Goal: Task Accomplishment & Management: Manage account settings

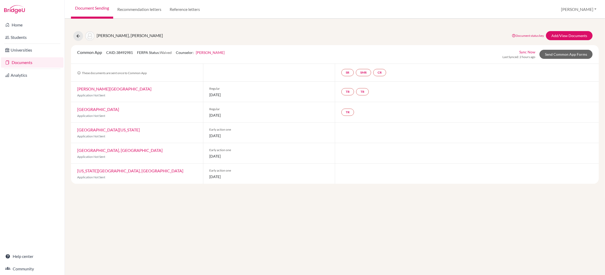
drag, startPoint x: 210, startPoint y: 136, endPoint x: 250, endPoint y: 137, distance: 40.4
click at [249, 137] on span "01 November 2025" at bounding box center [269, 135] width 119 height 5
click at [250, 137] on span "01 November 2025" at bounding box center [269, 135] width 119 height 5
click at [78, 36] on icon at bounding box center [78, 35] width 5 height 5
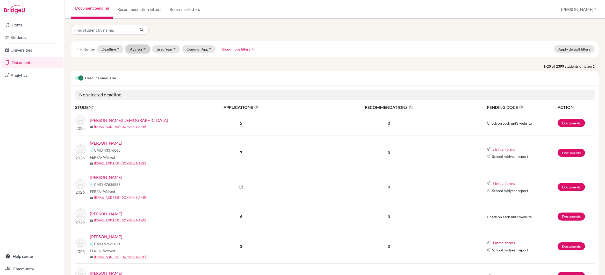
click at [140, 50] on button "Advisor" at bounding box center [138, 49] width 25 height 8
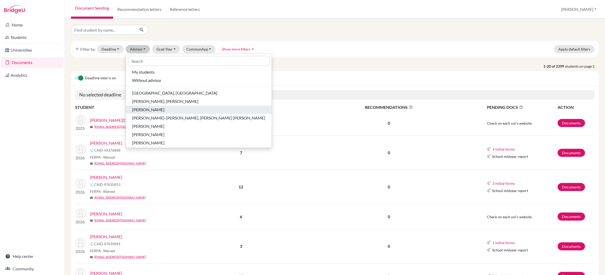
click at [151, 108] on span "[PERSON_NAME]" at bounding box center [148, 109] width 32 height 6
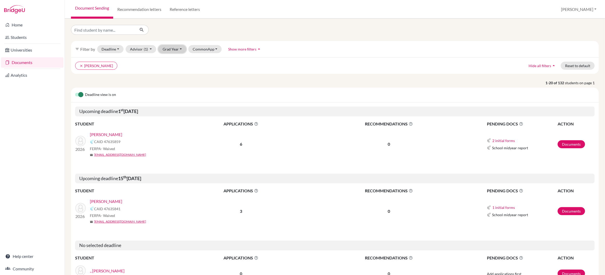
click at [171, 48] on button "Grad Year" at bounding box center [172, 49] width 28 height 8
click at [177, 83] on div "2026" at bounding box center [174, 85] width 18 height 6
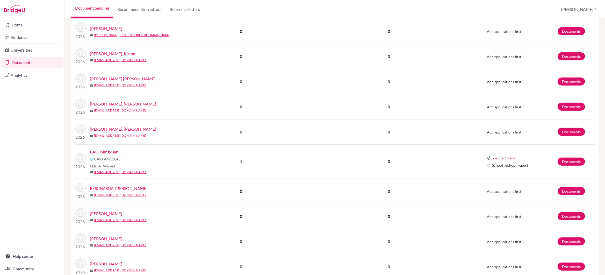
scroll to position [268, 0]
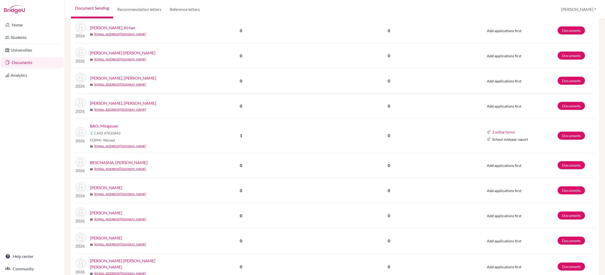
click at [112, 127] on link "BAO, Mingxuan" at bounding box center [104, 126] width 28 height 6
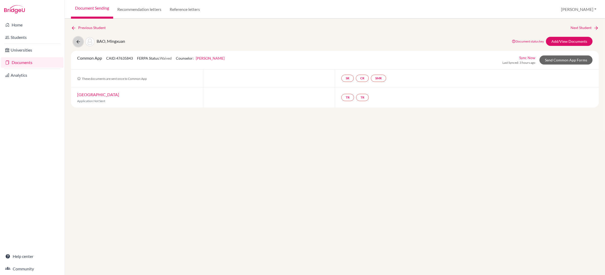
click at [77, 41] on icon at bounding box center [78, 41] width 5 height 5
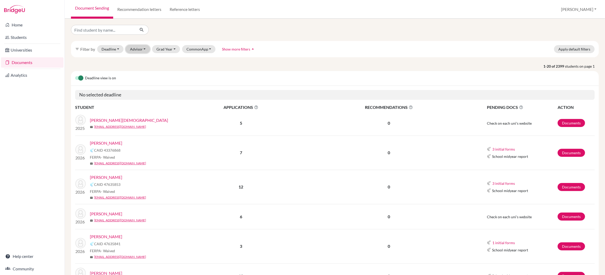
click at [141, 50] on button "Advisor" at bounding box center [138, 49] width 25 height 8
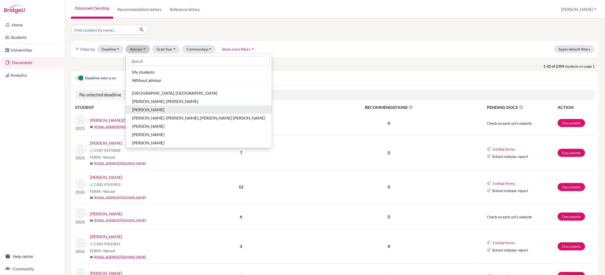
click at [154, 110] on span "James, John Joseph" at bounding box center [148, 109] width 32 height 6
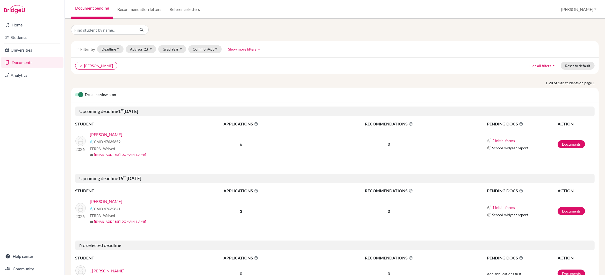
click at [114, 135] on link "[PERSON_NAME]" at bounding box center [106, 134] width 32 height 6
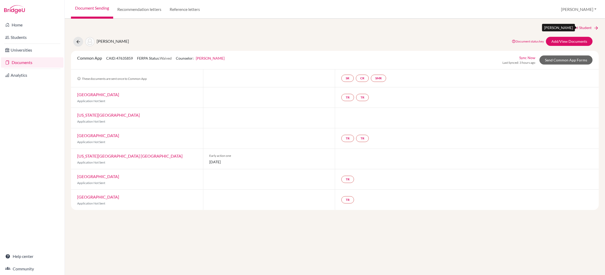
click at [572, 28] on link "Next Student" at bounding box center [585, 28] width 28 height 6
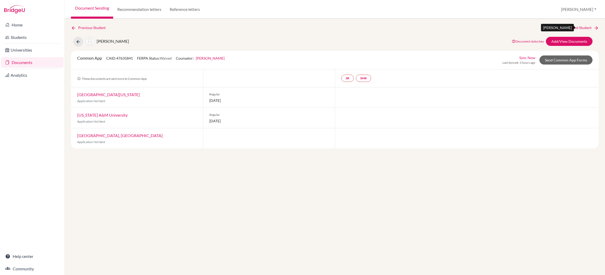
click at [585, 26] on link "Next Student" at bounding box center [585, 28] width 28 height 6
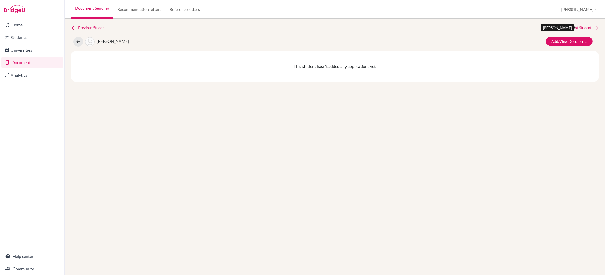
click at [585, 26] on link "Next Student" at bounding box center [585, 28] width 28 height 6
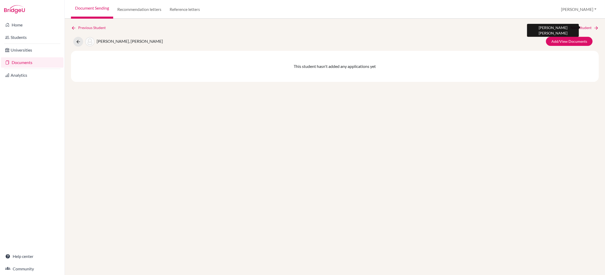
click at [585, 26] on link "Next Student" at bounding box center [585, 28] width 28 height 6
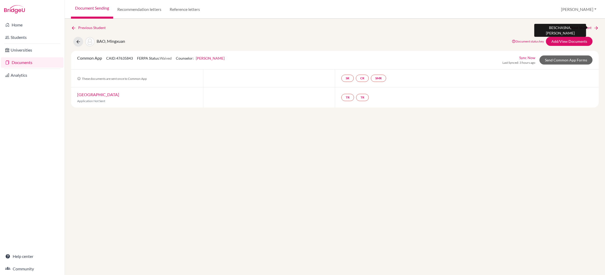
click at [585, 26] on link "Next Student" at bounding box center [585, 28] width 28 height 6
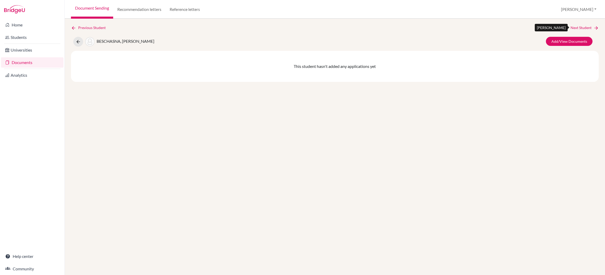
click at [585, 26] on link "Next Student" at bounding box center [585, 28] width 28 height 6
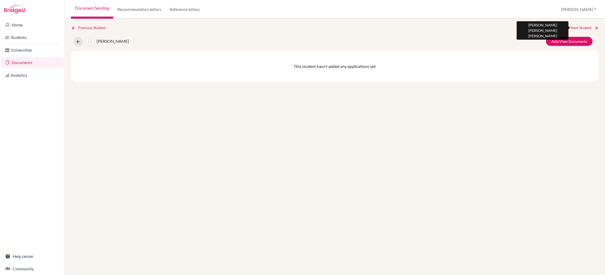
click at [585, 26] on link "Next Student" at bounding box center [585, 28] width 28 height 6
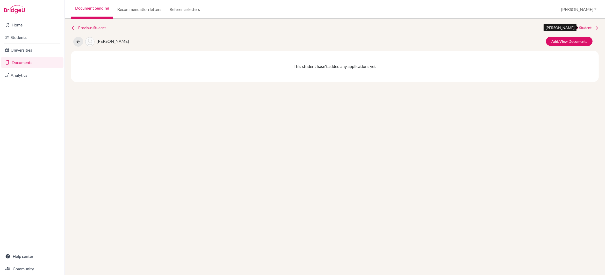
click at [585, 26] on link "Next Student" at bounding box center [585, 28] width 28 height 6
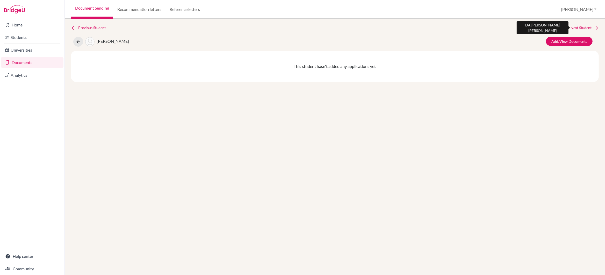
click at [585, 26] on link "Next Student" at bounding box center [585, 28] width 28 height 6
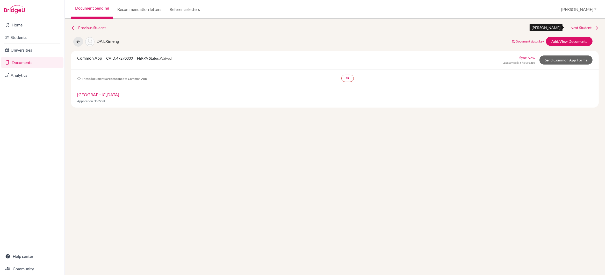
click at [585, 26] on link "Next Student" at bounding box center [585, 28] width 28 height 6
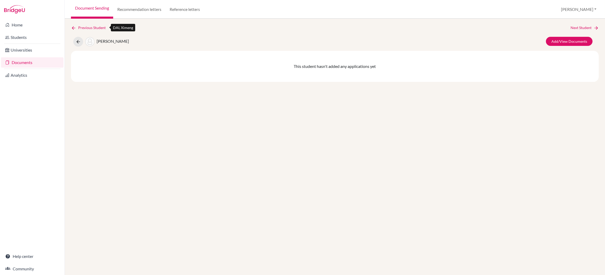
click at [97, 27] on link "Previous Student" at bounding box center [90, 28] width 39 height 6
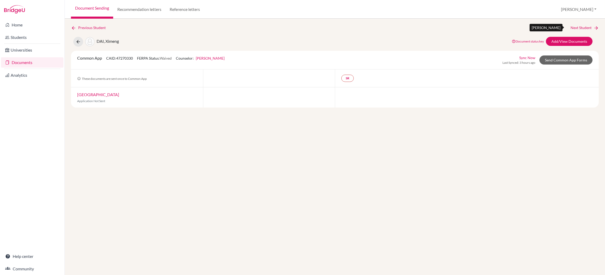
click at [578, 27] on link "Next Student" at bounding box center [585, 28] width 28 height 6
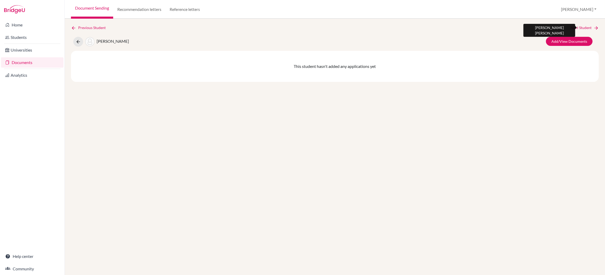
click at [578, 27] on link "Next Student" at bounding box center [585, 28] width 28 height 6
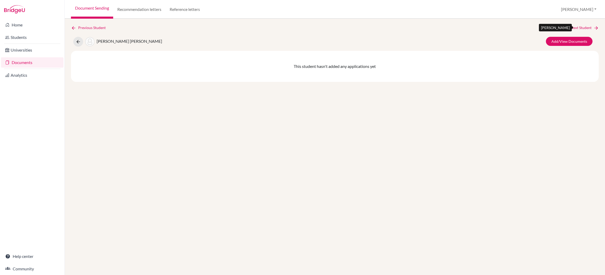
click at [578, 27] on link "Next Student" at bounding box center [585, 28] width 28 height 6
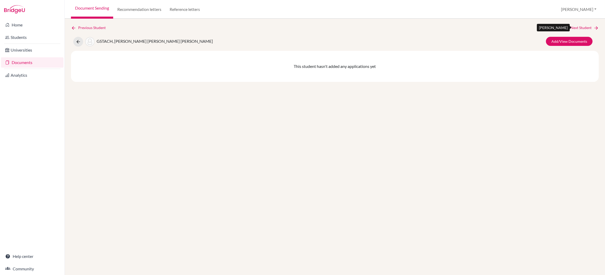
click at [578, 27] on link "Next Student" at bounding box center [585, 28] width 28 height 6
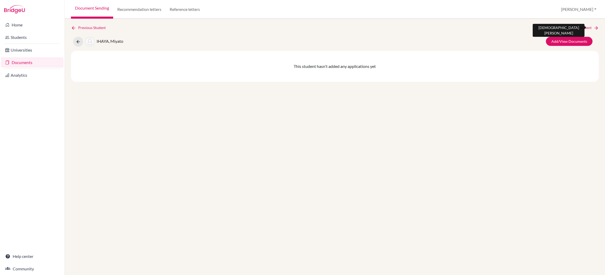
click at [578, 27] on link "Next Student" at bounding box center [585, 28] width 28 height 6
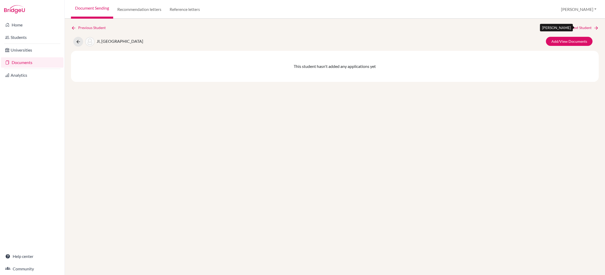
click at [578, 27] on link "Next Student" at bounding box center [585, 28] width 28 height 6
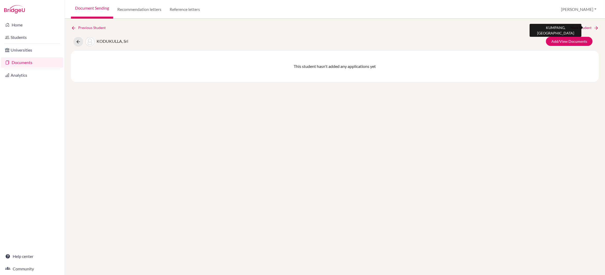
click at [578, 27] on link "Next Student" at bounding box center [585, 28] width 28 height 6
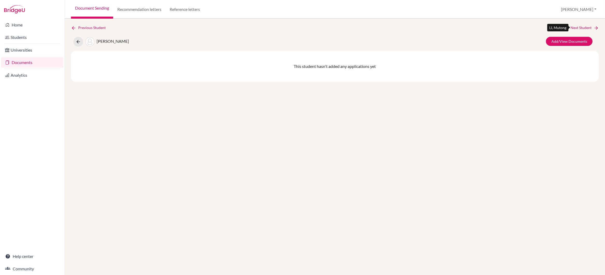
click at [578, 27] on link "Next Student" at bounding box center [585, 28] width 28 height 6
click at [90, 27] on link "Previous Student" at bounding box center [90, 28] width 39 height 6
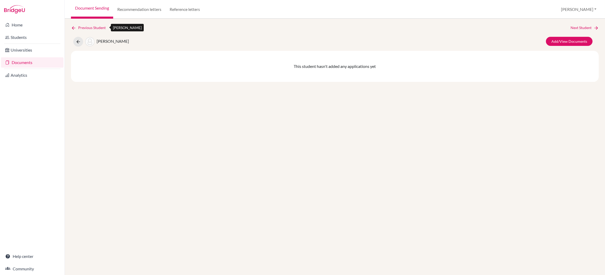
click at [90, 27] on link "Previous Student" at bounding box center [90, 28] width 39 height 6
click at [572, 27] on link "Next Student" at bounding box center [585, 28] width 28 height 6
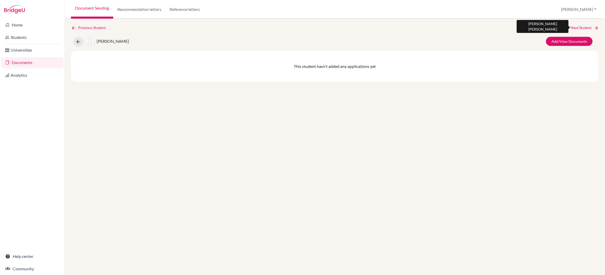
click at [572, 27] on link "Next Student" at bounding box center [585, 28] width 28 height 6
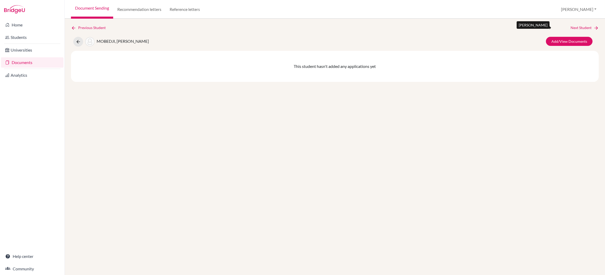
click at [572, 27] on link "Next Student" at bounding box center [585, 28] width 28 height 6
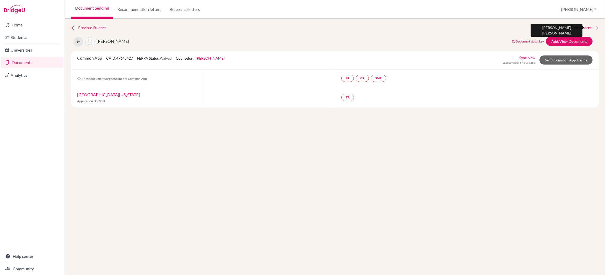
click at [572, 27] on link "Next Student" at bounding box center [585, 28] width 28 height 6
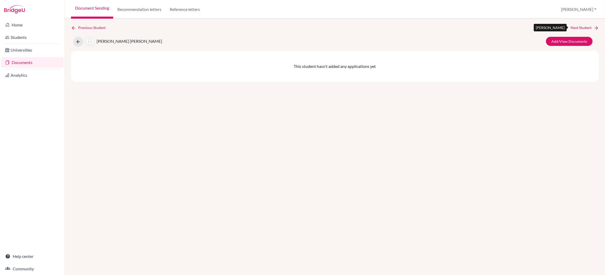
click at [572, 27] on link "Next Student" at bounding box center [585, 28] width 28 height 6
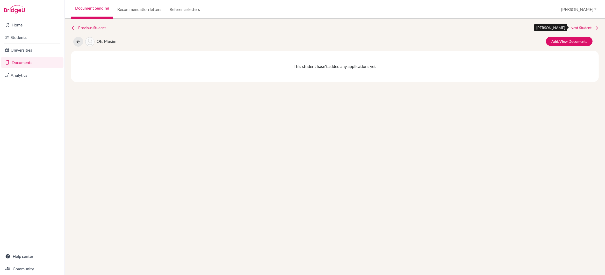
click at [572, 27] on link "Next Student" at bounding box center [585, 28] width 28 height 6
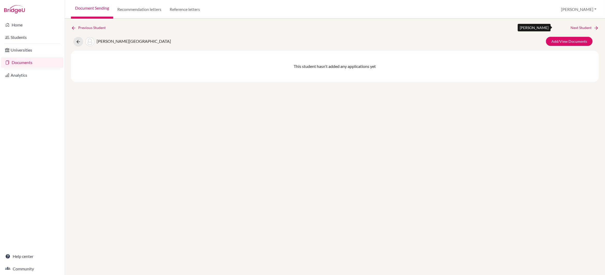
click at [572, 27] on link "Next Student" at bounding box center [585, 28] width 28 height 6
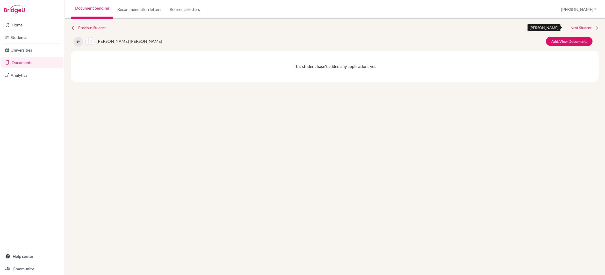
click at [572, 27] on link "Next Student" at bounding box center [585, 28] width 28 height 6
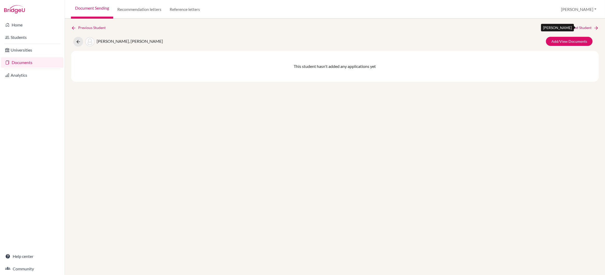
click at [572, 27] on link "Next Student" at bounding box center [585, 28] width 28 height 6
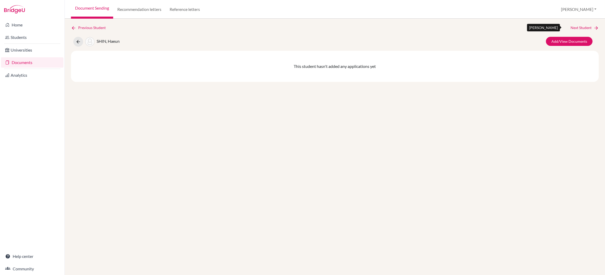
click at [572, 27] on link "Next Student" at bounding box center [585, 28] width 28 height 6
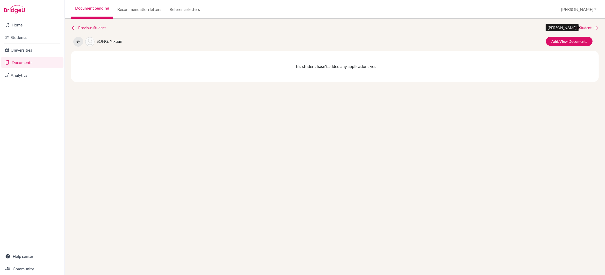
click at [572, 27] on link "Next Student" at bounding box center [585, 28] width 28 height 6
click at [78, 41] on icon at bounding box center [78, 41] width 5 height 5
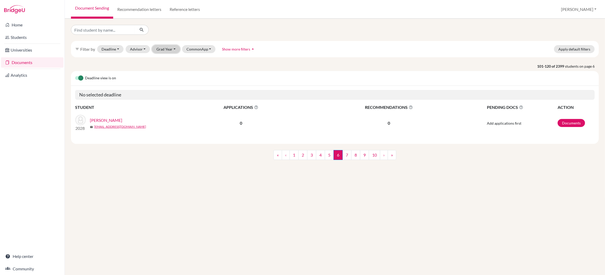
click at [162, 49] on button "Grad Year" at bounding box center [166, 49] width 28 height 8
click at [167, 85] on span "2026" at bounding box center [163, 85] width 9 height 6
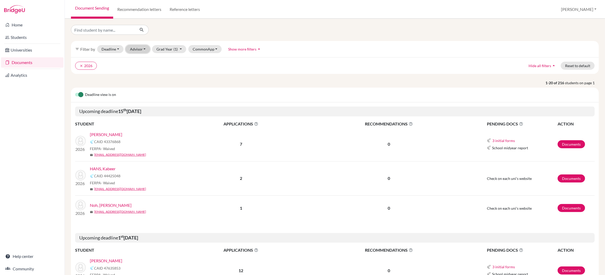
click at [136, 51] on button "Advisor" at bounding box center [138, 49] width 25 height 8
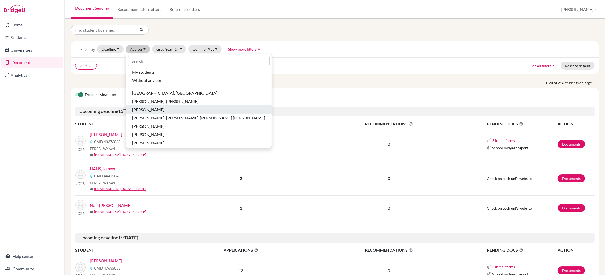
click at [161, 111] on span "[PERSON_NAME]" at bounding box center [148, 109] width 32 height 6
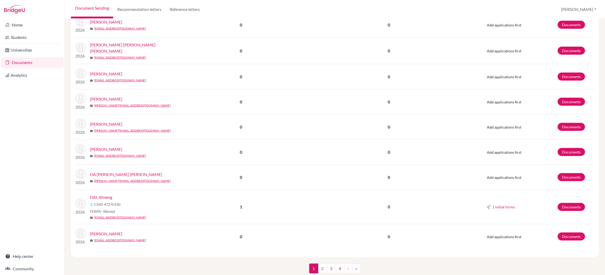
scroll to position [499, 0]
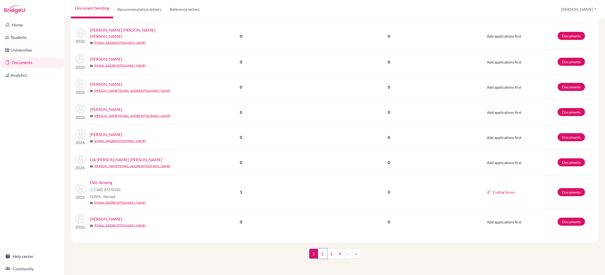
click at [321, 254] on link "2" at bounding box center [322, 254] width 9 height 10
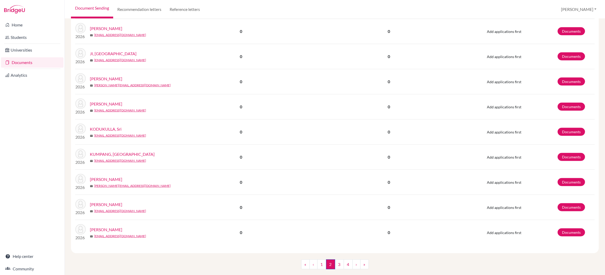
scroll to position [397, 0]
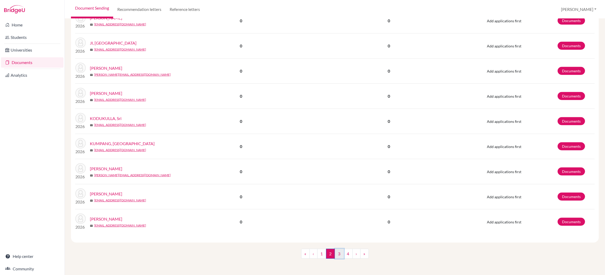
click at [339, 254] on link "3" at bounding box center [339, 254] width 9 height 10
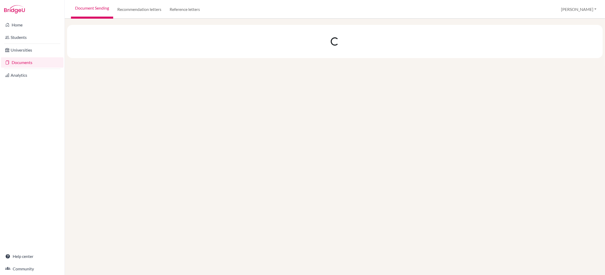
scroll to position [0, 0]
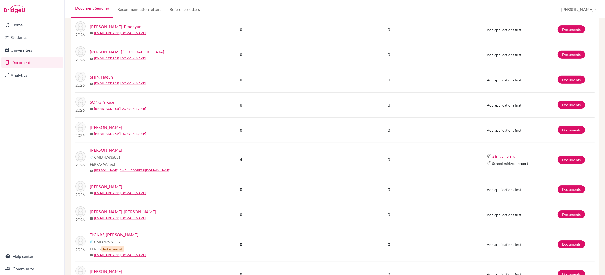
scroll to position [404, 0]
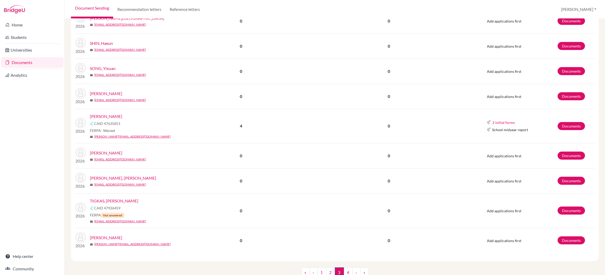
click at [108, 118] on link "[PERSON_NAME]" at bounding box center [106, 116] width 32 height 6
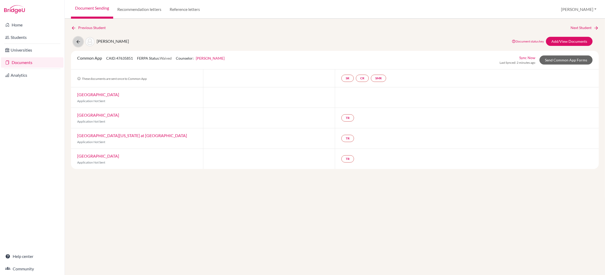
click at [79, 41] on icon at bounding box center [78, 41] width 5 height 5
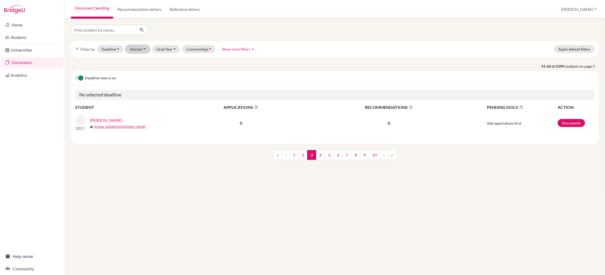
click at [138, 49] on button "Advisor" at bounding box center [138, 49] width 25 height 8
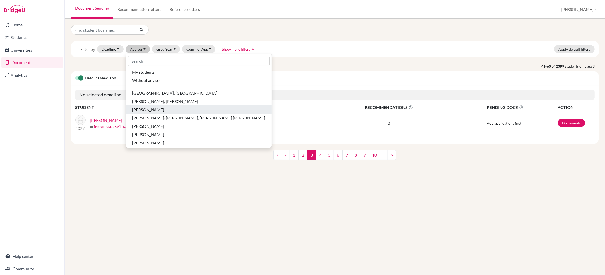
click at [151, 110] on span "James, John Joseph" at bounding box center [148, 109] width 32 height 6
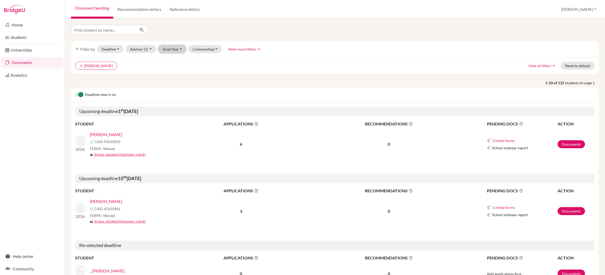
click at [172, 49] on button "Grad Year" at bounding box center [172, 49] width 28 height 8
click at [173, 84] on span "2026" at bounding box center [169, 85] width 9 height 6
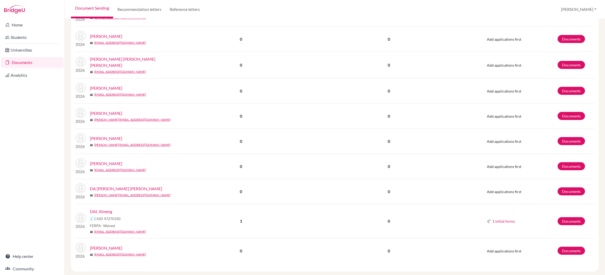
scroll to position [499, 0]
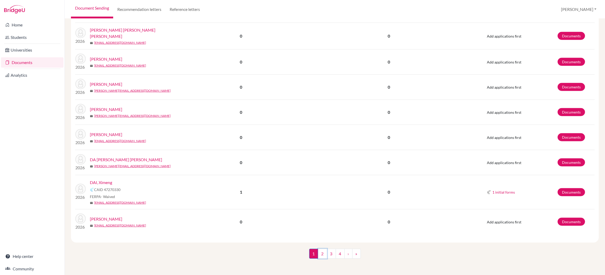
click at [324, 254] on link "2" at bounding box center [322, 254] width 9 height 10
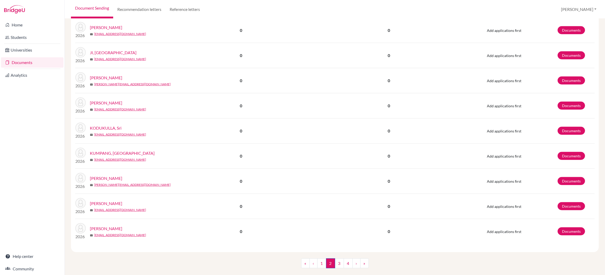
scroll to position [397, 0]
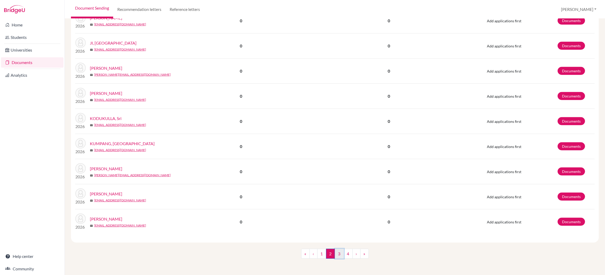
click at [340, 254] on link "3" at bounding box center [339, 254] width 9 height 10
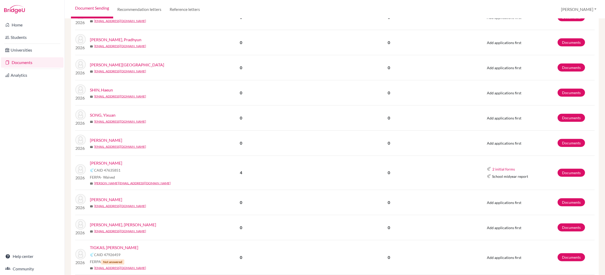
scroll to position [424, 0]
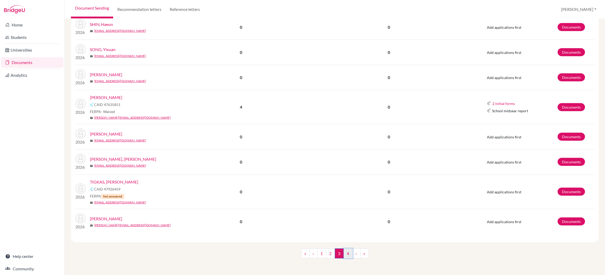
click at [348, 254] on link "4" at bounding box center [348, 253] width 9 height 10
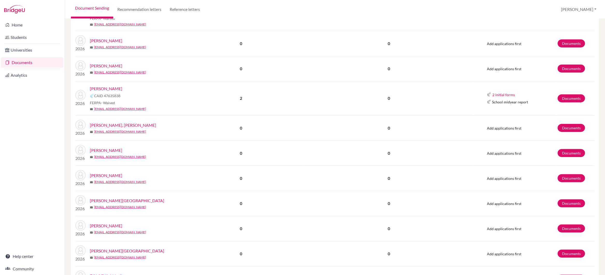
scroll to position [91, 0]
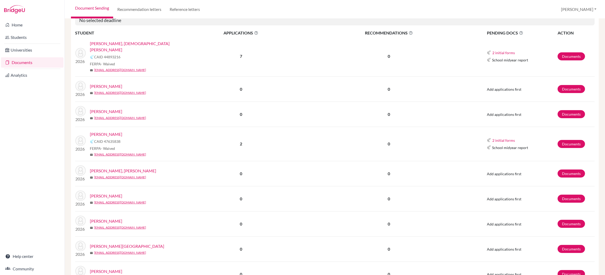
click at [106, 43] on link "UPPALAPATI, Samhita Savitri" at bounding box center [136, 46] width 92 height 12
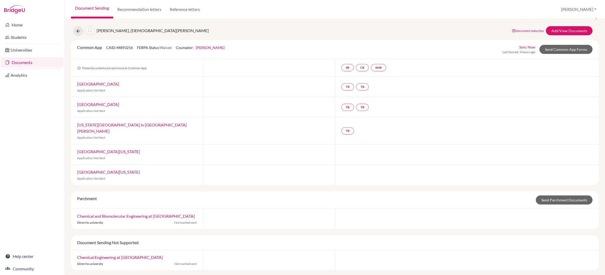
scroll to position [12, 0]
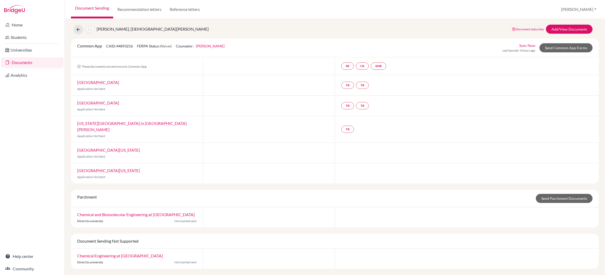
drag, startPoint x: 133, startPoint y: 145, endPoint x: 72, endPoint y: 147, distance: 61.2
click at [72, 147] on div "[GEOGRAPHIC_DATA][US_STATE] Application Not Sent" at bounding box center [137, 153] width 132 height 20
click at [148, 145] on div "[GEOGRAPHIC_DATA][US_STATE] Application Not Sent" at bounding box center [137, 153] width 132 height 20
click at [77, 29] on icon at bounding box center [78, 29] width 5 height 5
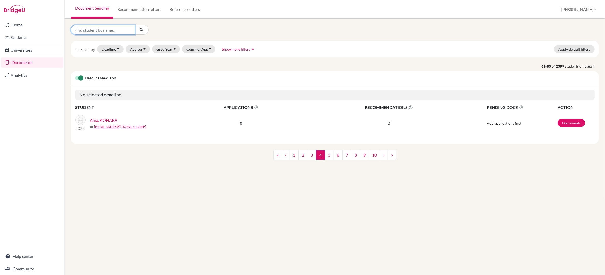
click at [92, 31] on input "Find student by name..." at bounding box center [103, 30] width 64 height 10
type input "devansh"
click at [141, 29] on icon "submit" at bounding box center [141, 29] width 5 height 5
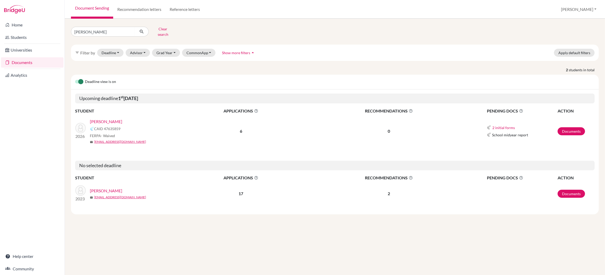
click at [118, 118] on link "KOHLI, Devansh" at bounding box center [106, 121] width 32 height 6
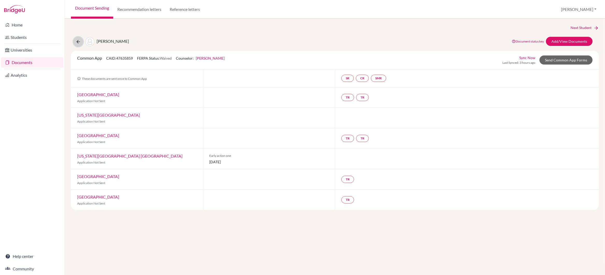
click at [78, 42] on icon at bounding box center [78, 41] width 5 height 5
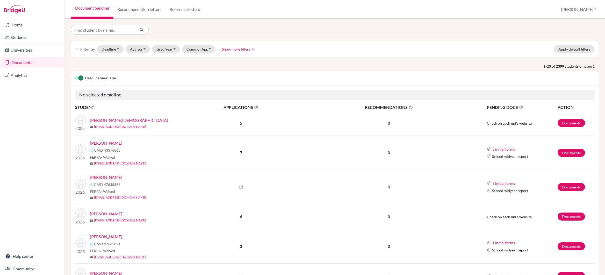
click at [99, 178] on link "[PERSON_NAME]" at bounding box center [106, 177] width 32 height 6
